Goal: Transaction & Acquisition: Book appointment/travel/reservation

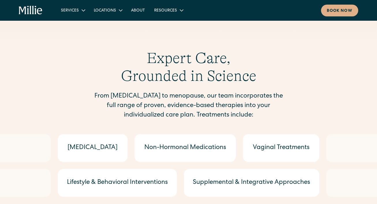
scroll to position [674, 0]
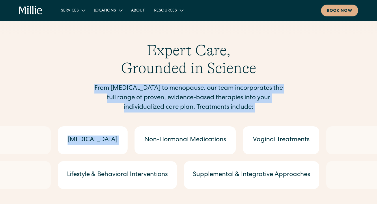
drag, startPoint x: 93, startPoint y: 99, endPoint x: 147, endPoint y: 122, distance: 59.1
click at [147, 122] on section "Expert Care, Grounded in Science From postpartum to menopause, our team incorpo…" at bounding box center [188, 148] width 377 height 226
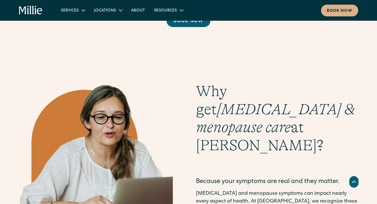
scroll to position [884, 0]
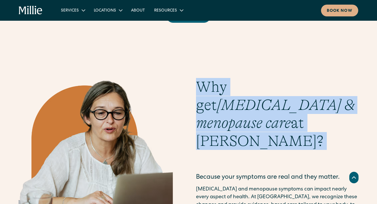
drag, startPoint x: 194, startPoint y: 94, endPoint x: 225, endPoint y: 128, distance: 45.6
click at [225, 128] on div "Why get perimenopause & menopause care at Millie? Because your symptoms are rea…" at bounding box center [188, 197] width 340 height 239
click at [225, 128] on div "Why get perimenopause & menopause care at Millie? Because your symptoms are rea…" at bounding box center [277, 197] width 163 height 239
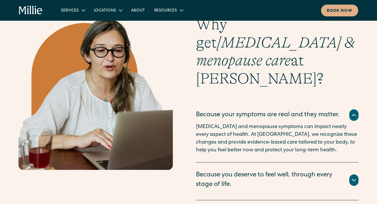
scroll to position [947, 0]
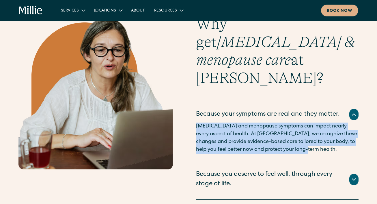
drag, startPoint x: 192, startPoint y: 92, endPoint x: 243, endPoint y: 131, distance: 64.7
click at [245, 131] on div "Why get perimenopause & menopause care at Millie? Because your symptoms are rea…" at bounding box center [188, 134] width 340 height 239
click at [243, 131] on div "Because your symptoms are real and they matter. Perimenopause and menopause sym…" at bounding box center [277, 131] width 163 height 61
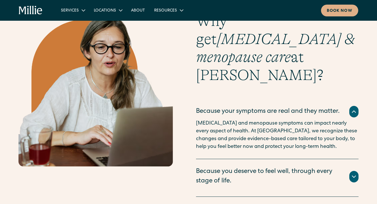
scroll to position [950, 0]
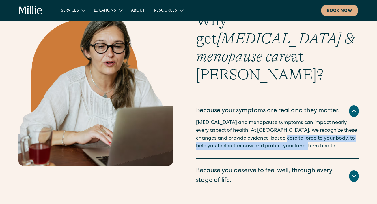
drag, startPoint x: 262, startPoint y: 109, endPoint x: 265, endPoint y: 125, distance: 17.1
click at [265, 125] on div "Because your symptoms are real and they matter. Perimenopause and menopause sym…" at bounding box center [277, 127] width 163 height 61
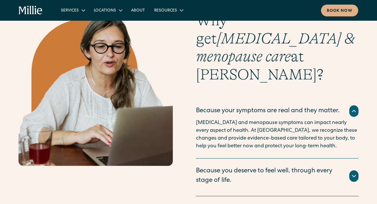
click at [265, 167] on div "Because you deserve to feel well, through every stage of life." at bounding box center [269, 176] width 146 height 19
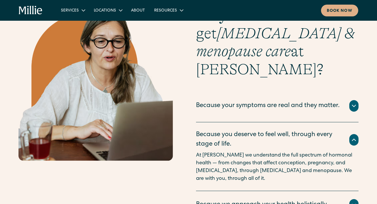
scroll to position [960, 0]
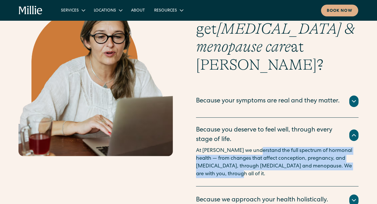
drag, startPoint x: 253, startPoint y: 123, endPoint x: 252, endPoint y: 147, distance: 23.4
click at [252, 147] on p "At Millie we understand the full spectrum of hormonal health — from changes tha…" at bounding box center [277, 162] width 163 height 31
drag, startPoint x: 257, startPoint y: 148, endPoint x: 249, endPoint y: 123, distance: 26.1
click at [249, 147] on p "At Millie we understand the full spectrum of hormonal health — from changes tha…" at bounding box center [277, 162] width 163 height 31
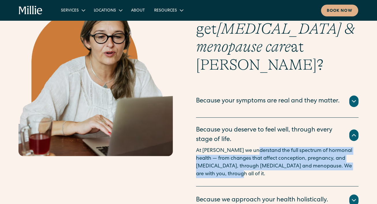
click at [249, 147] on p "At Millie we understand the full spectrum of hormonal health — from changes tha…" at bounding box center [277, 162] width 163 height 31
drag, startPoint x: 249, startPoint y: 123, endPoint x: 247, endPoint y: 145, distance: 21.8
click at [247, 147] on p "At Millie we understand the full spectrum of hormonal health — from changes tha…" at bounding box center [277, 162] width 163 height 31
drag, startPoint x: 247, startPoint y: 145, endPoint x: 247, endPoint y: 121, distance: 23.9
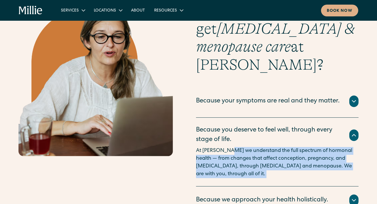
click at [247, 147] on p "At Millie we understand the full spectrum of hormonal health — from changes tha…" at bounding box center [277, 162] width 163 height 31
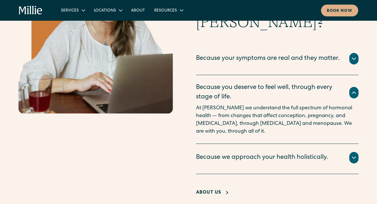
click at [250, 153] on div "Because we approach your health holistically." at bounding box center [262, 158] width 132 height 10
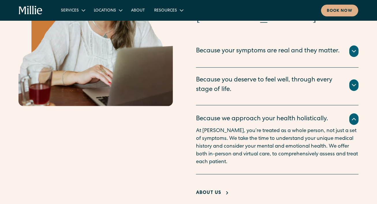
scroll to position [1011, 0]
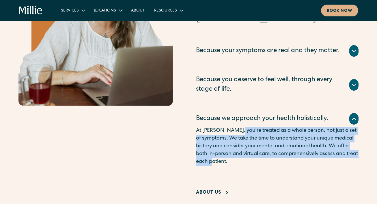
drag, startPoint x: 232, startPoint y: 104, endPoint x: 246, endPoint y: 133, distance: 33.0
click at [246, 133] on p "At Millie, you’re treated as a whole person, not just a set of symptoms. We tak…" at bounding box center [277, 146] width 163 height 39
drag, startPoint x: 244, startPoint y: 134, endPoint x: 196, endPoint y: 101, distance: 58.6
click at [196, 127] on p "At Millie, you’re treated as a whole person, not just a set of symptoms. We tak…" at bounding box center [277, 146] width 163 height 39
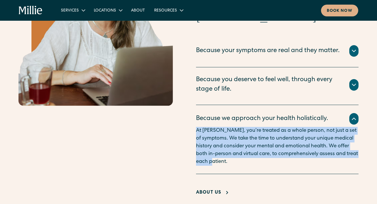
click at [196, 127] on p "At Millie, you’re treated as a whole person, not just a set of symptoms. We tak…" at bounding box center [277, 146] width 163 height 39
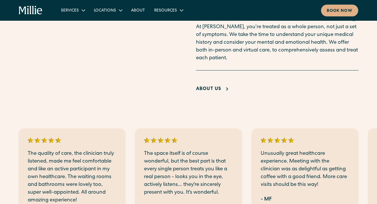
scroll to position [1143, 0]
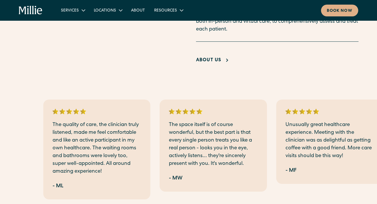
click at [88, 145] on p "The quality of care, the clinician truly listened, made me feel comfortable and…" at bounding box center [96, 148] width 89 height 55
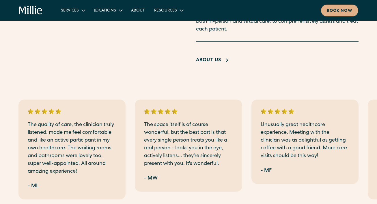
click at [89, 121] on p "The quality of care, the clinician truly listened, made me feel comfortable and…" at bounding box center [72, 148] width 89 height 55
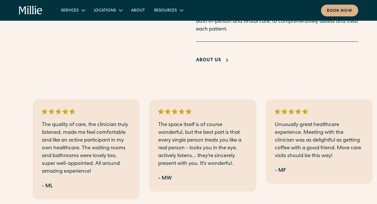
click at [214, 148] on div "The space itself is of course wonderful, but the best part is that every single…" at bounding box center [202, 146] width 107 height 92
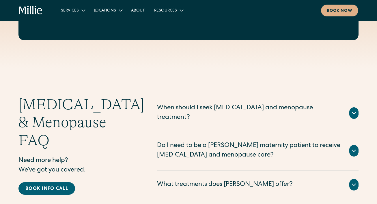
scroll to position [1516, 0]
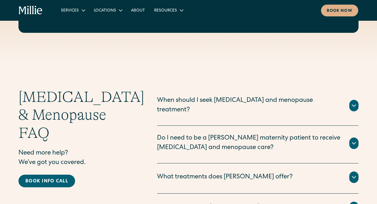
click at [223, 96] on div "When should I seek [MEDICAL_DATA] and menopause treatment?" at bounding box center [249, 105] width 185 height 19
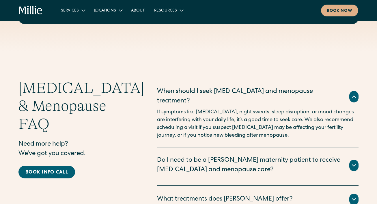
scroll to position [1527, 0]
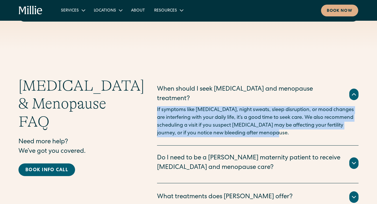
drag, startPoint x: 172, startPoint y: 78, endPoint x: 208, endPoint y: 115, distance: 51.6
click at [208, 115] on div "When should I seek perimenopause and menopause treatment? If symptoms like hot …" at bounding box center [257, 111] width 201 height 69
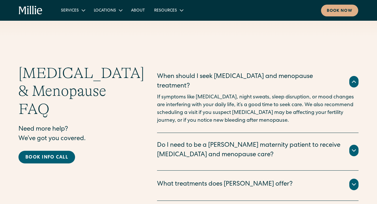
click at [217, 141] on div "Do I need to be a [PERSON_NAME] maternity patient to receive [MEDICAL_DATA] and…" at bounding box center [249, 150] width 185 height 19
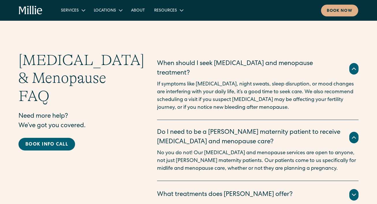
scroll to position [1554, 0]
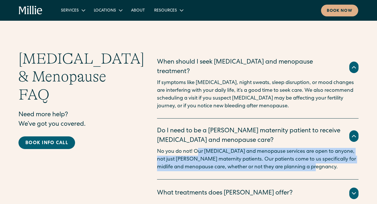
drag, startPoint x: 197, startPoint y: 124, endPoint x: 228, endPoint y: 143, distance: 35.8
click at [228, 144] on div "Do I need to be a [PERSON_NAME] maternity patient to receive [MEDICAL_DATA] and…" at bounding box center [257, 149] width 201 height 61
click at [228, 143] on div "Do I need to be a [PERSON_NAME] maternity patient to receive [MEDICAL_DATA] and…" at bounding box center [257, 149] width 201 height 61
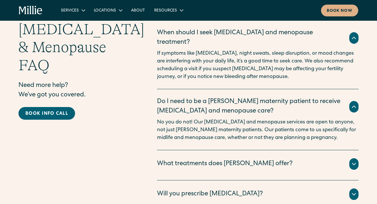
scroll to position [1585, 0]
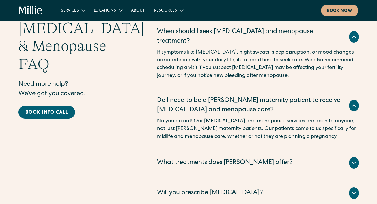
click at [228, 149] on div "What treatments does Millie offer? We provide a full range of evidence-based tr…" at bounding box center [257, 164] width 201 height 30
click at [226, 157] on div "What treatments does [PERSON_NAME] offer?" at bounding box center [257, 163] width 201 height 12
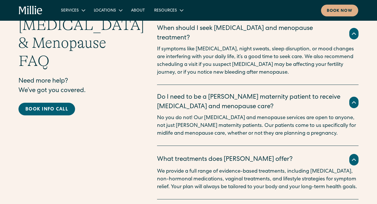
scroll to position [1590, 0]
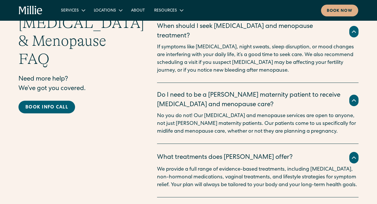
drag, startPoint x: 150, startPoint y: 141, endPoint x: 179, endPoint y: 164, distance: 36.8
click at [179, 164] on div "Perimenopause & Menopause FAQ Need more help? We’ve got you covered. Book info …" at bounding box center [188, 151] width 340 height 275
click at [179, 166] on p "We provide a full range of evidence-based treatments, including [MEDICAL_DATA],…" at bounding box center [257, 177] width 201 height 23
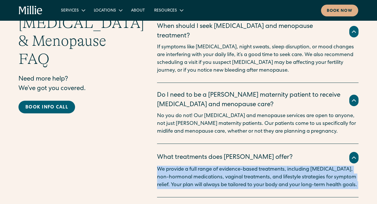
drag, startPoint x: 179, startPoint y: 164, endPoint x: 162, endPoint y: 142, distance: 27.4
click at [162, 166] on p "We provide a full range of evidence-based treatments, including [MEDICAL_DATA],…" at bounding box center [257, 177] width 201 height 23
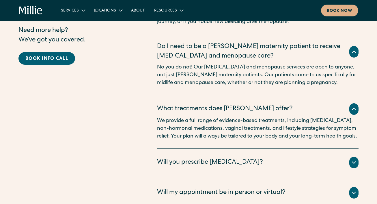
click at [172, 158] on div "Will you prescribe [MEDICAL_DATA]?" at bounding box center [210, 163] width 106 height 10
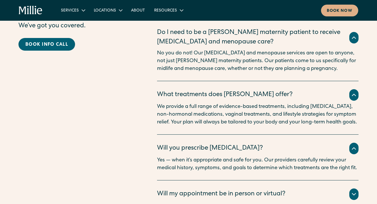
scroll to position [1653, 0]
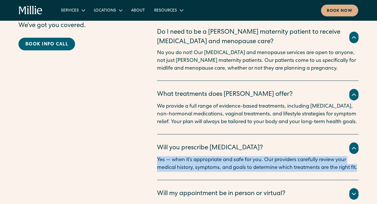
drag, startPoint x: 155, startPoint y: 140, endPoint x: 173, endPoint y: 160, distance: 26.6
click at [173, 160] on div "Perimenopause & Menopause FAQ Need more help? We’ve got you covered. Book info …" at bounding box center [188, 96] width 340 height 290
click at [173, 160] on div "Will you prescribe hormone therapy? Yes — when it’s appropriate and safe for yo…" at bounding box center [257, 158] width 201 height 46
drag, startPoint x: 173, startPoint y: 160, endPoint x: 155, endPoint y: 142, distance: 25.3
click at [155, 142] on div "Perimenopause & Menopause FAQ Need more help? We’ve got you covered. Book info …" at bounding box center [188, 96] width 340 height 290
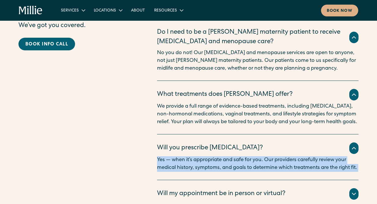
click at [155, 142] on div "Perimenopause & Menopause FAQ Need more help? We’ve got you covered. Book info …" at bounding box center [188, 96] width 340 height 290
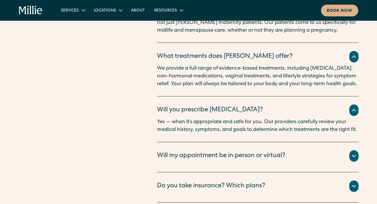
click at [180, 152] on div "Will my appointment be in person or virtual?" at bounding box center [221, 157] width 128 height 10
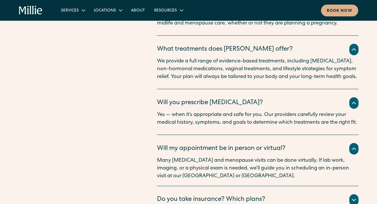
scroll to position [1700, 0]
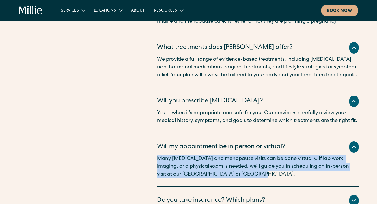
drag, startPoint x: 154, startPoint y: 144, endPoint x: 225, endPoint y: 170, distance: 75.4
click at [226, 170] on div "Perimenopause & Menopause FAQ Need more help? We’ve got you covered. Book info …" at bounding box center [188, 60] width 340 height 313
click at [225, 170] on div "Will my appointment be in person or virtual? Many perimenopause and menopause v…" at bounding box center [257, 161] width 201 height 54
drag, startPoint x: 266, startPoint y: 164, endPoint x: 157, endPoint y: 145, distance: 110.0
click at [158, 155] on p "Many [MEDICAL_DATA] and menopause visits can be done virtually. If lab work, im…" at bounding box center [257, 166] width 201 height 23
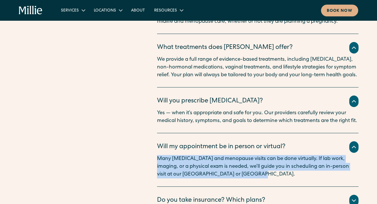
click at [157, 155] on p "Many [MEDICAL_DATA] and menopause visits can be done virtually. If lab work, im…" at bounding box center [257, 166] width 201 height 23
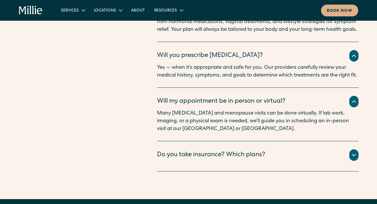
click at [189, 151] on div "Do you take insurance? Which plans?" at bounding box center [211, 156] width 108 height 10
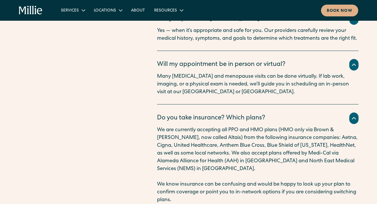
scroll to position [1784, 0]
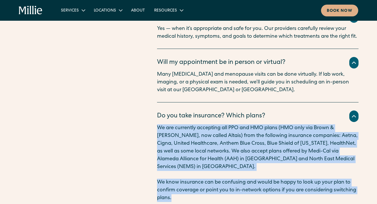
drag, startPoint x: 153, startPoint y: 119, endPoint x: 196, endPoint y: 176, distance: 72.1
click at [196, 176] on div "Perimenopause & Menopause FAQ Need more help? We’ve got you covered. Book info …" at bounding box center [188, 41] width 340 height 444
click at [196, 179] on p "We know insurance can be confusing and would be happy to look up your plan to c…" at bounding box center [257, 190] width 201 height 23
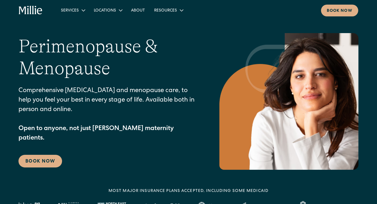
scroll to position [0, 0]
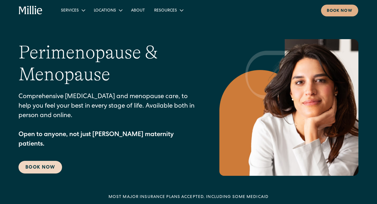
click at [39, 165] on link "Book Now" at bounding box center [40, 167] width 44 height 13
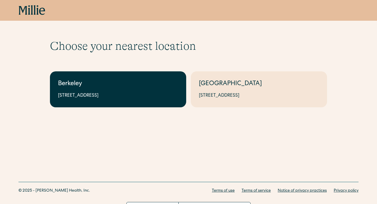
click at [136, 78] on link "Berkeley 2999 Regent St, Suite 524, Berkeley, CA 94705" at bounding box center [118, 90] width 136 height 36
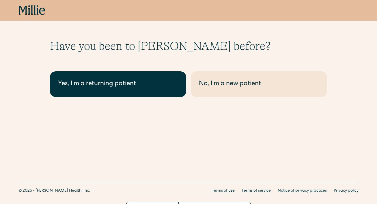
click at [152, 86] on div "Yes, I'm a returning patient" at bounding box center [118, 85] width 120 height 10
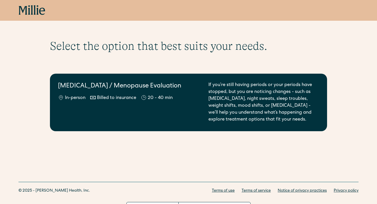
click at [221, 123] on div "If you’re still having periods or your periods have stopped, but you are notici…" at bounding box center [263, 103] width 110 height 42
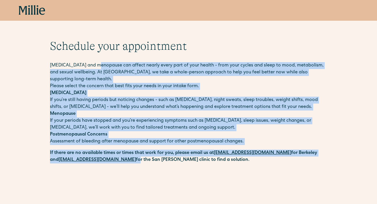
drag, startPoint x: 99, startPoint y: 64, endPoint x: 123, endPoint y: 158, distance: 96.6
click at [123, 158] on div "Perimenopause and menopause can affect nearly every part of your health - from …" at bounding box center [188, 113] width 277 height 102
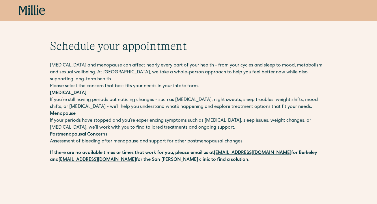
click at [149, 158] on strong "for the San Jose clinic to find a solution." at bounding box center [192, 160] width 113 height 5
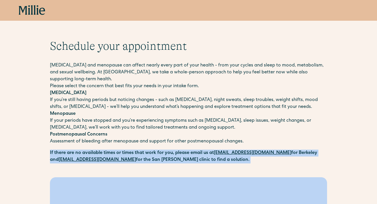
drag, startPoint x: 49, startPoint y: 154, endPoint x: 174, endPoint y: 171, distance: 125.5
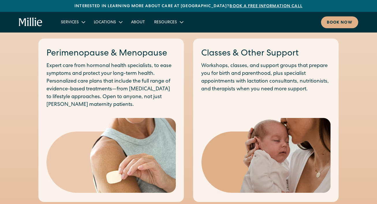
scroll to position [467, 0]
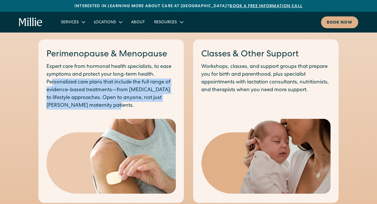
drag, startPoint x: 51, startPoint y: 83, endPoint x: 121, endPoint y: 110, distance: 75.2
click at [121, 110] on div "Perimenopause & Menopause Expert care from hormonal health specialists, to ease…" at bounding box center [110, 122] width 145 height 164
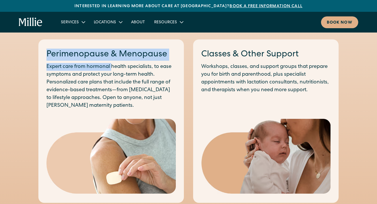
drag, startPoint x: 121, startPoint y: 110, endPoint x: 123, endPoint y: 62, distance: 48.2
click at [123, 62] on div "Perimenopause & Menopause Expert care from hormonal health specialists, to ease…" at bounding box center [110, 122] width 145 height 164
click at [123, 62] on div "Perimenopause & Menopause Expert care from hormonal health specialists, to ease…" at bounding box center [110, 79] width 129 height 61
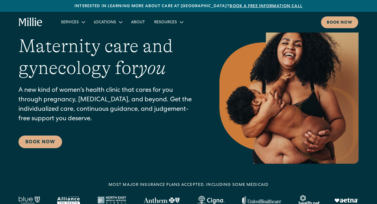
scroll to position [0, 0]
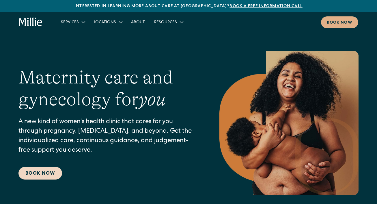
click at [44, 173] on link "Book Now" at bounding box center [40, 173] width 44 height 13
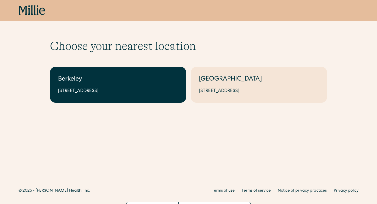
click at [112, 93] on div "[STREET_ADDRESS]" at bounding box center [118, 91] width 120 height 7
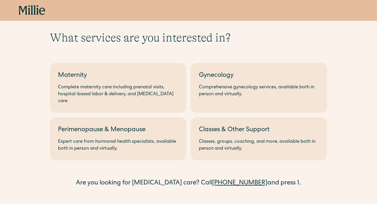
scroll to position [9, 0]
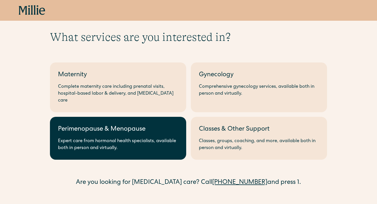
click at [119, 138] on div "Expert care from hormonal health specialists, available both in person and virt…" at bounding box center [118, 145] width 120 height 14
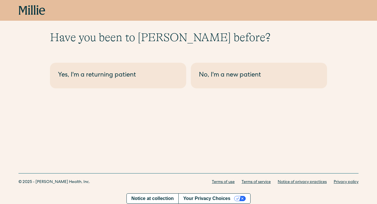
scroll to position [11, 0]
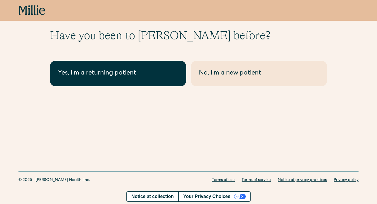
click at [137, 70] on div "Yes, I'm a returning patient" at bounding box center [118, 74] width 120 height 10
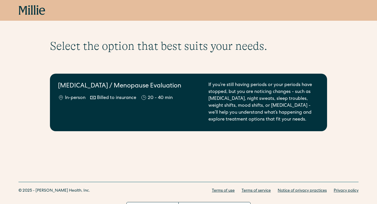
click at [104, 105] on div "Perimenopause / Menopause Evaluation In-person Billed to insurance 20 - 40 min" at bounding box center [129, 103] width 143 height 42
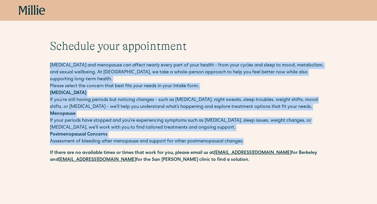
drag, startPoint x: 48, startPoint y: 63, endPoint x: 246, endPoint y: 141, distance: 213.5
copy div "[MEDICAL_DATA] and menopause can affect nearly every part of your health - from…"
click at [88, 135] on strong "Postmenopausal Concerns" at bounding box center [78, 135] width 57 height 5
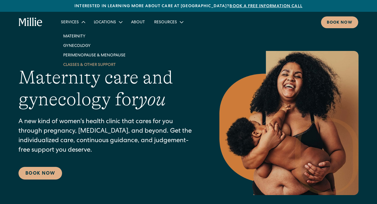
click at [86, 68] on link "Classes & Other Support" at bounding box center [95, 65] width 72 height 10
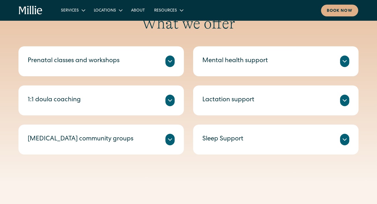
scroll to position [203, 0]
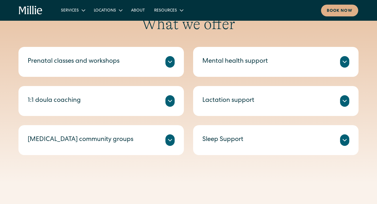
click at [226, 142] on div "Sleep Support" at bounding box center [222, 141] width 41 height 10
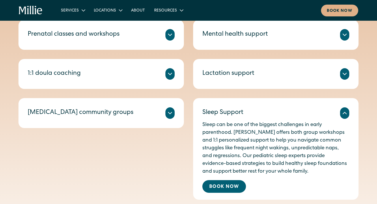
scroll to position [232, 0]
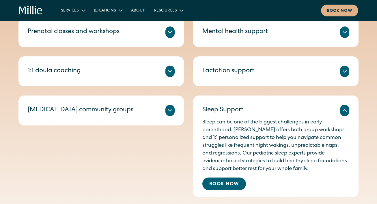
click at [155, 114] on div "Postpartum community groups" at bounding box center [101, 111] width 147 height 12
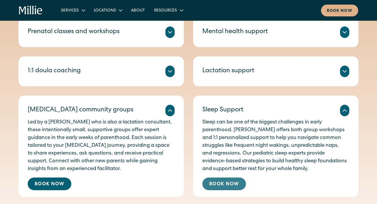
click at [218, 185] on link "Book Now" at bounding box center [224, 184] width 44 height 13
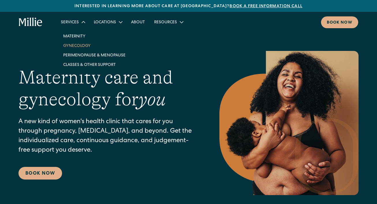
click at [82, 46] on link "Gynecology" at bounding box center [95, 46] width 72 height 10
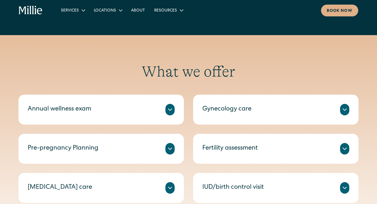
scroll to position [256, 0]
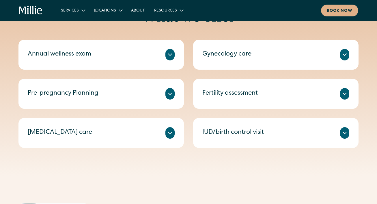
click at [137, 52] on div "Annual wellness exam" at bounding box center [101, 55] width 147 height 12
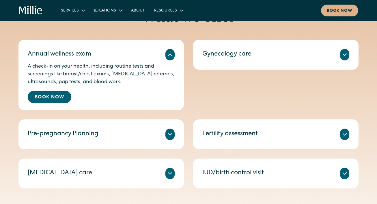
click at [224, 57] on div "Gynecology care" at bounding box center [226, 55] width 49 height 10
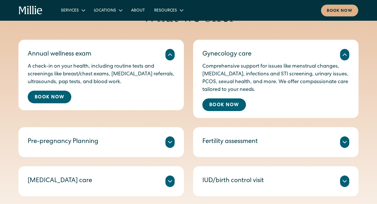
click at [130, 140] on div "Pre-pregnancy Planning" at bounding box center [101, 143] width 147 height 12
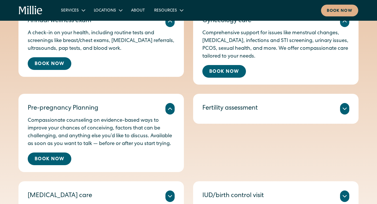
scroll to position [291, 0]
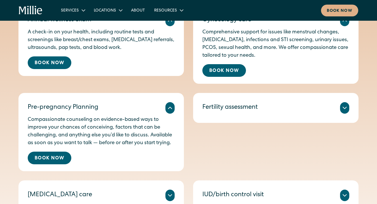
click at [231, 111] on div "Fertility assessment" at bounding box center [229, 108] width 55 height 10
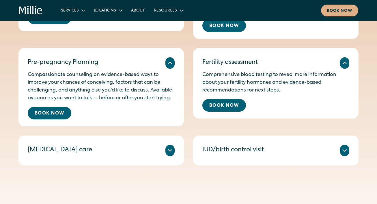
scroll to position [339, 0]
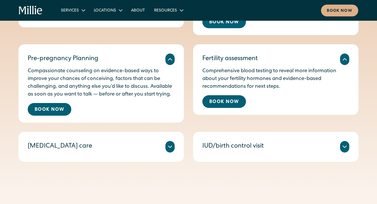
click at [125, 139] on div "Miscarriage care We provide compassionate clinical care for miscarriages, with …" at bounding box center [100, 147] width 165 height 30
click at [134, 155] on div "Miscarriage care We provide compassionate clinical care for miscarriages, with …" at bounding box center [100, 147] width 165 height 30
click at [155, 145] on div "[MEDICAL_DATA] care" at bounding box center [101, 147] width 147 height 12
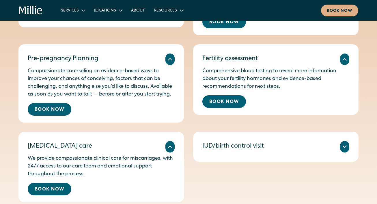
click at [243, 150] on div "IUD/birth control visit" at bounding box center [232, 147] width 61 height 10
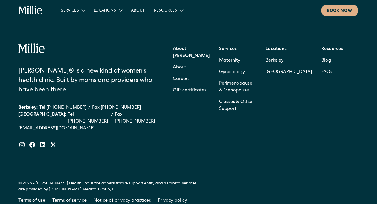
scroll to position [1370, 0]
click at [322, 67] on link "FAQs" at bounding box center [326, 73] width 11 height 12
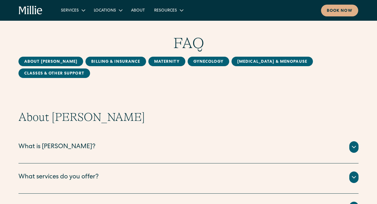
scroll to position [1, 0]
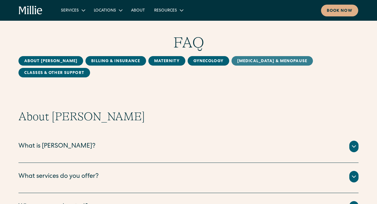
click at [231, 63] on link "[MEDICAL_DATA] & Menopause" at bounding box center [271, 61] width 81 height 10
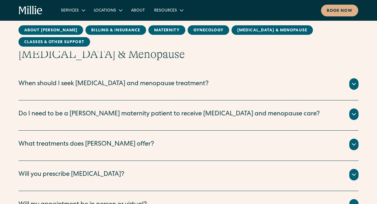
scroll to position [1014, 0]
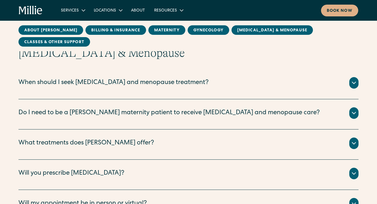
click at [191, 84] on div "When should I seek [MEDICAL_DATA] and menopause treatment?" at bounding box center [113, 83] width 190 height 10
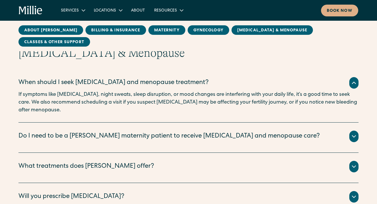
click at [180, 125] on div "Do I need to be a [PERSON_NAME] maternity patient to receive [MEDICAL_DATA] and…" at bounding box center [188, 138] width 340 height 30
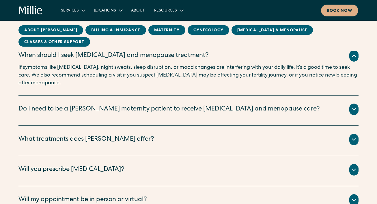
scroll to position [1042, 0]
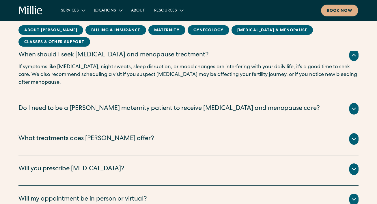
click at [178, 109] on div "Do I need to be a [PERSON_NAME] maternity patient to receive [MEDICAL_DATA] and…" at bounding box center [168, 109] width 301 height 10
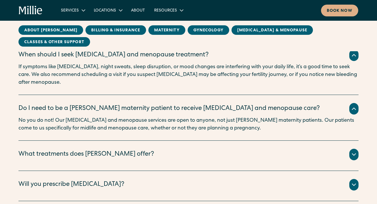
click at [113, 157] on div "What treatments does [PERSON_NAME] offer?" at bounding box center [86, 155] width 136 height 10
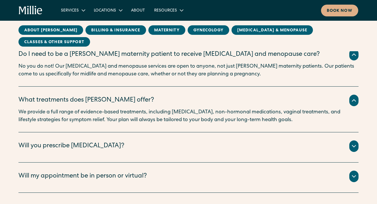
scroll to position [1098, 0]
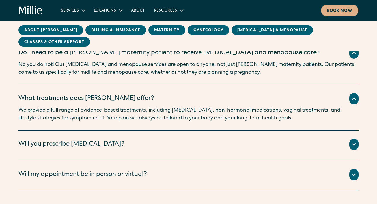
click at [99, 147] on div "Will you prescribe [MEDICAL_DATA]?" at bounding box center [71, 145] width 106 height 10
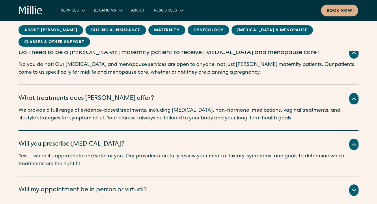
click at [103, 189] on div "Will my appointment be in person or virtual?" at bounding box center [82, 191] width 128 height 10
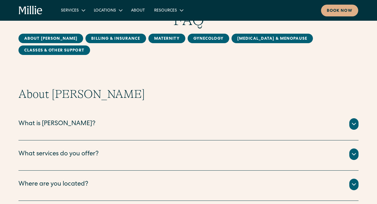
scroll to position [50, 0]
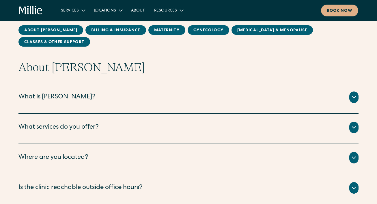
click at [82, 134] on div "We offer maternity , gynecology , perimenopause & menopause and classes & other…" at bounding box center [188, 135] width 340 height 2
click at [79, 126] on div "What services do you offer?" at bounding box center [58, 128] width 80 height 10
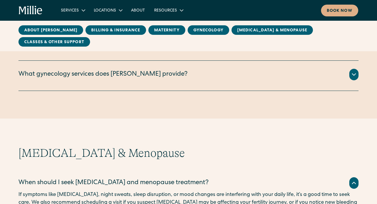
scroll to position [928, 0]
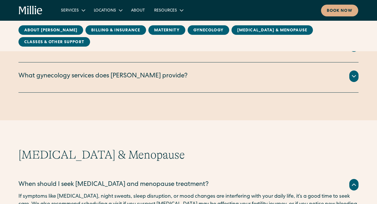
click at [106, 84] on div "We offer the following gynecological services: Annual wellness exam Preconcepti…" at bounding box center [188, 83] width 340 height 2
click at [104, 79] on div "What gynecology services does Millie provide?" at bounding box center [102, 77] width 169 height 10
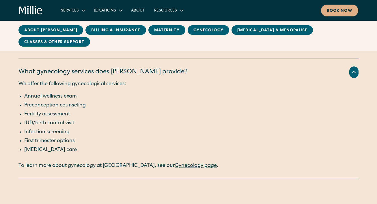
scroll to position [932, 0]
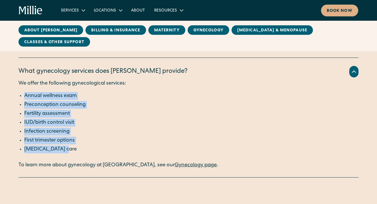
drag, startPoint x: 21, startPoint y: 93, endPoint x: 84, endPoint y: 154, distance: 87.1
click at [84, 154] on ul "Annual wellness exam Preconception counseling Fertility assessment IUD/birth co…" at bounding box center [188, 123] width 340 height 63
drag, startPoint x: 84, startPoint y: 154, endPoint x: 21, endPoint y: 92, distance: 88.5
click at [21, 92] on div "We offer the following gynecological services: Annual wellness exam Preconcepti…" at bounding box center [188, 125] width 340 height 90
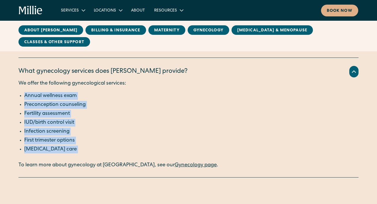
click at [21, 92] on div "We offer the following gynecological services: Annual wellness exam Preconcepti…" at bounding box center [188, 125] width 340 height 90
drag, startPoint x: 21, startPoint y: 90, endPoint x: 82, endPoint y: 158, distance: 91.5
click at [82, 158] on div "We offer the following gynecological services: Annual wellness exam Preconcepti…" at bounding box center [188, 125] width 340 height 90
drag, startPoint x: 84, startPoint y: 158, endPoint x: 21, endPoint y: 98, distance: 86.7
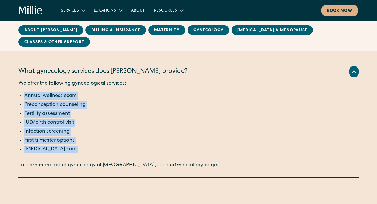
click at [21, 98] on div "We offer the following gynecological services: Annual wellness exam Preconcepti…" at bounding box center [188, 125] width 340 height 90
click at [24, 98] on li "Annual wellness exam" at bounding box center [191, 96] width 334 height 8
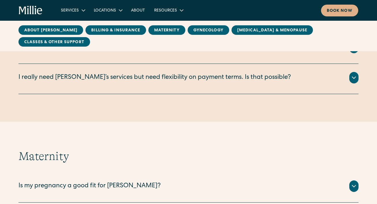
scroll to position [65, 0]
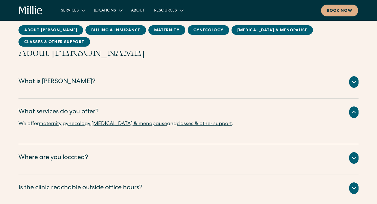
click at [32, 5] on div "Services Maternity Gynecology Perimenopause & Menopause Classes & Other Support…" at bounding box center [188, 11] width 339 height 12
click at [32, 12] on icon "home" at bounding box center [31, 10] width 24 height 9
